Goal: Information Seeking & Learning: Check status

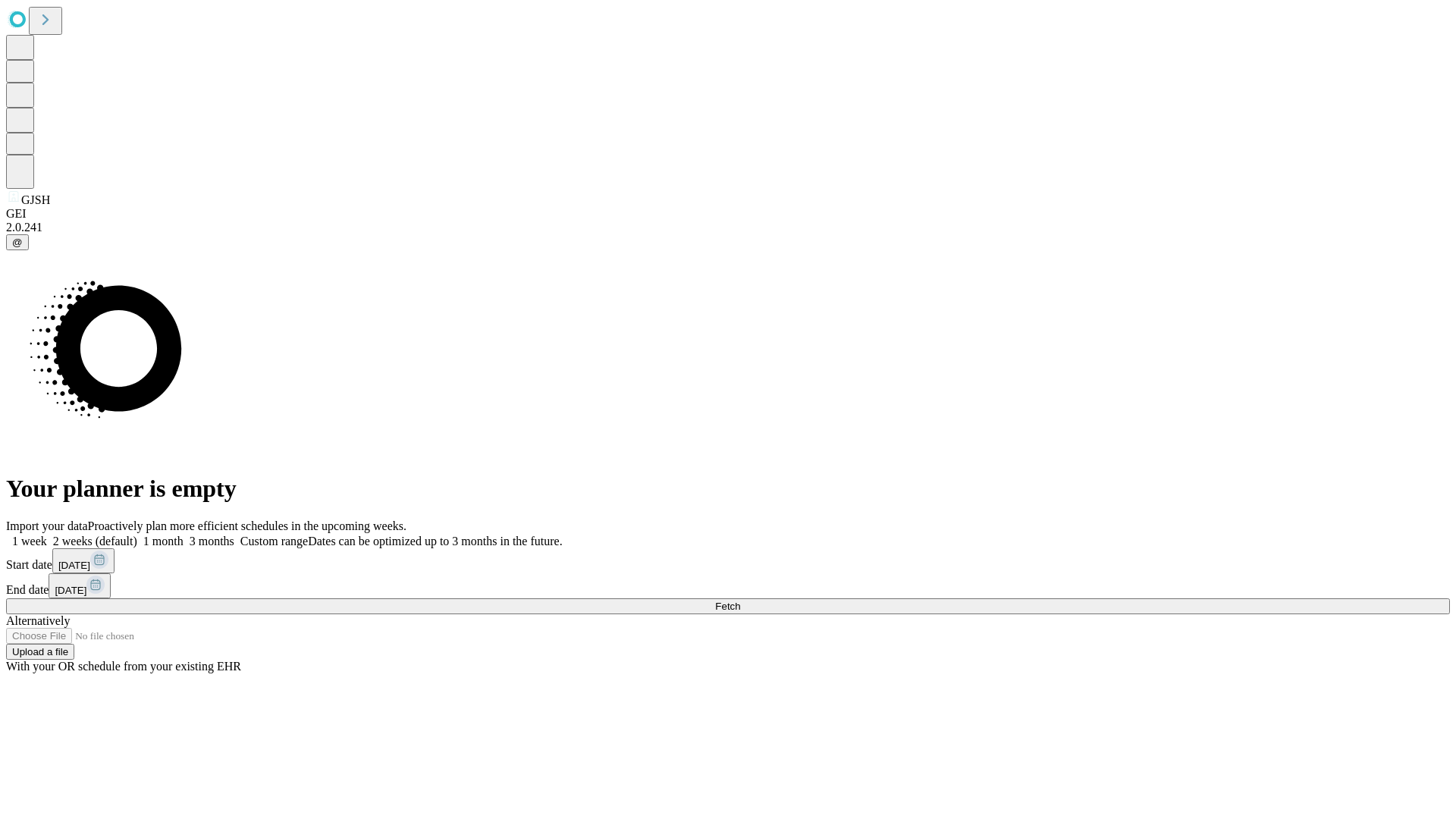
click at [740, 601] on span "Fetch" at bounding box center [727, 606] width 25 height 12
